Goal: Task Accomplishment & Management: Use online tool/utility

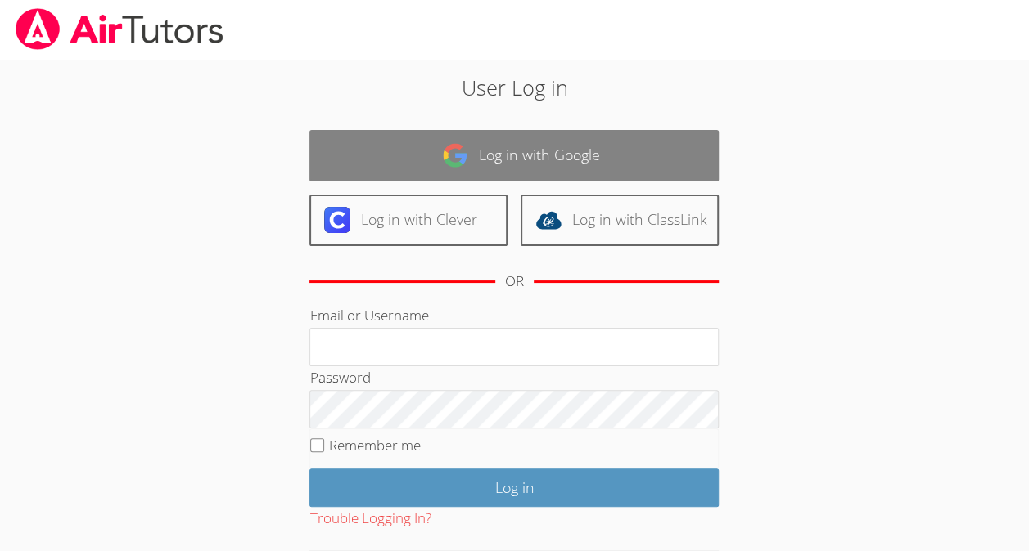
click at [584, 160] on link "Log in with Google" at bounding box center [513, 156] width 409 height 52
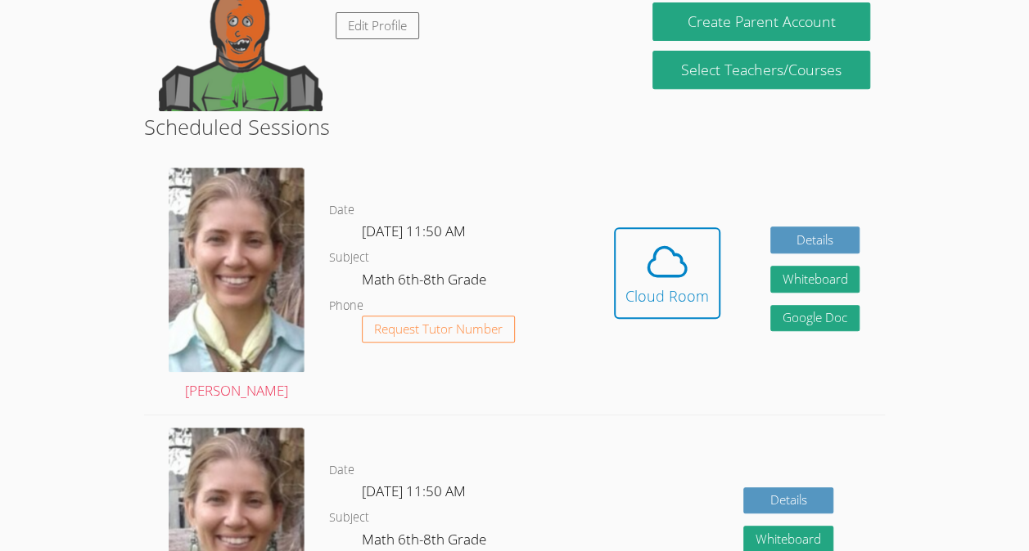
scroll to position [320, 0]
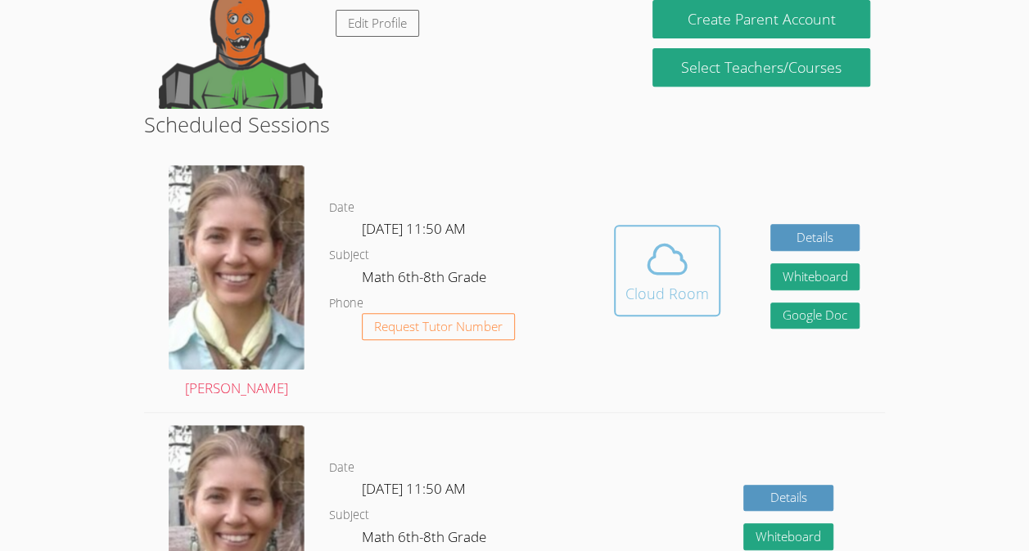
click at [669, 254] on icon at bounding box center [667, 259] width 46 height 46
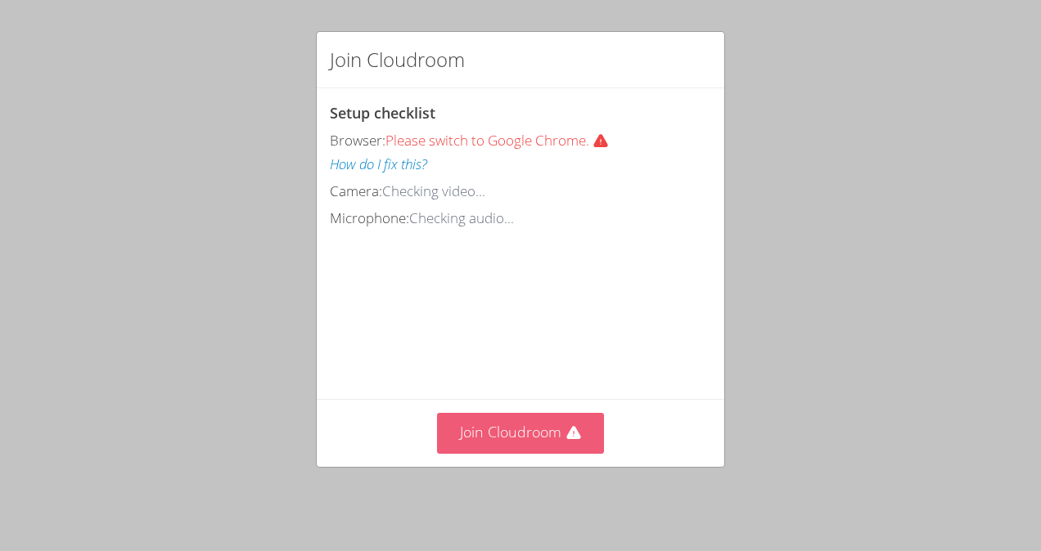
click at [551, 450] on button "Join Cloudroom" at bounding box center [521, 433] width 168 height 40
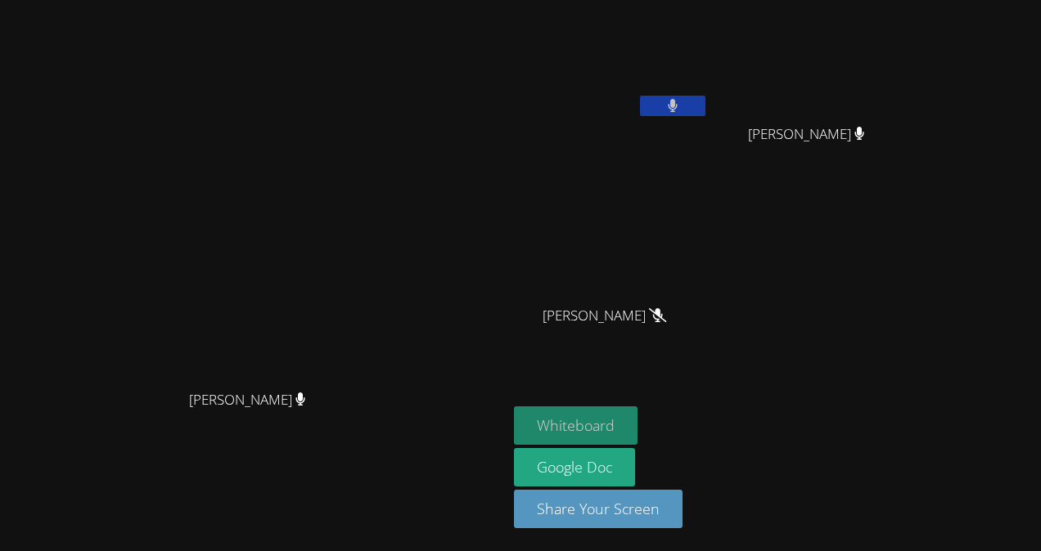
click at [637, 425] on button "Whiteboard" at bounding box center [576, 426] width 124 height 38
click at [131, 382] on video at bounding box center [253, 243] width 245 height 278
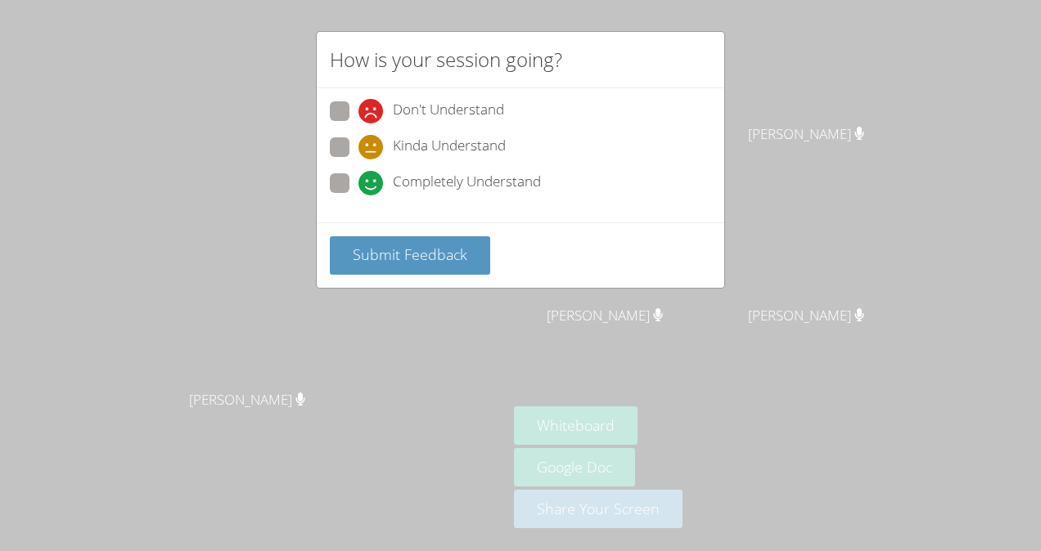
click at [344, 193] on label "Completely Understand" at bounding box center [435, 184] width 211 height 22
click at [358, 187] on input "Completely Understand" at bounding box center [365, 180] width 14 height 14
radio input "true"
click at [452, 253] on span "Submit Feedback" at bounding box center [410, 255] width 115 height 20
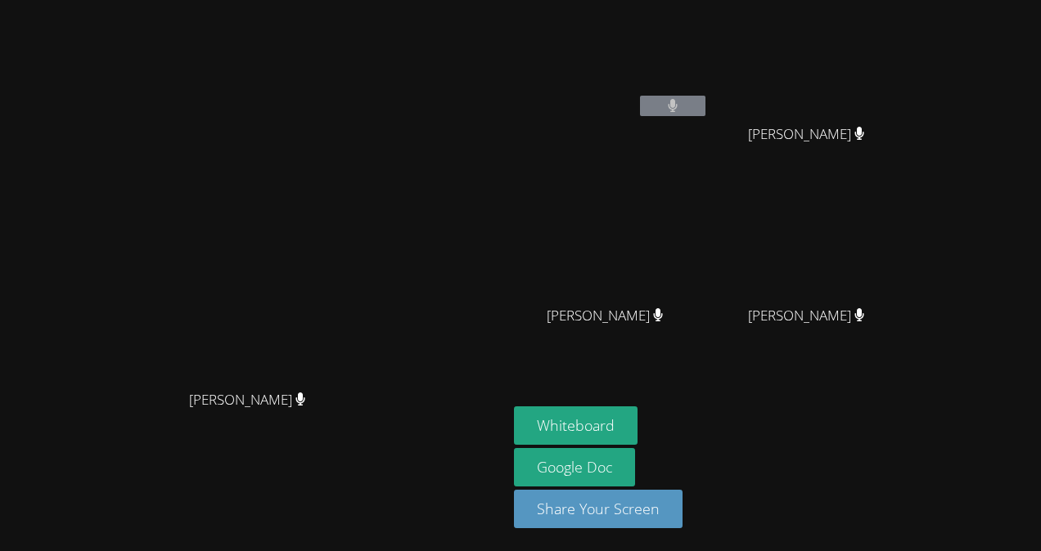
click at [376, 104] on video at bounding box center [253, 243] width 245 height 278
click at [638, 128] on div "Ycaro [PERSON_NAME]" at bounding box center [611, 94] width 195 height 175
click at [376, 142] on video at bounding box center [253, 243] width 245 height 278
